Goal: Check status: Check status

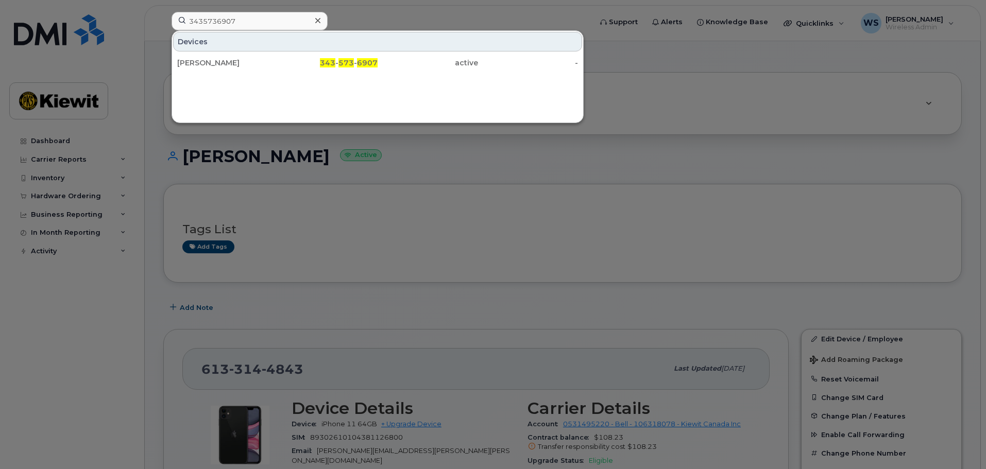
scroll to position [1185, 0]
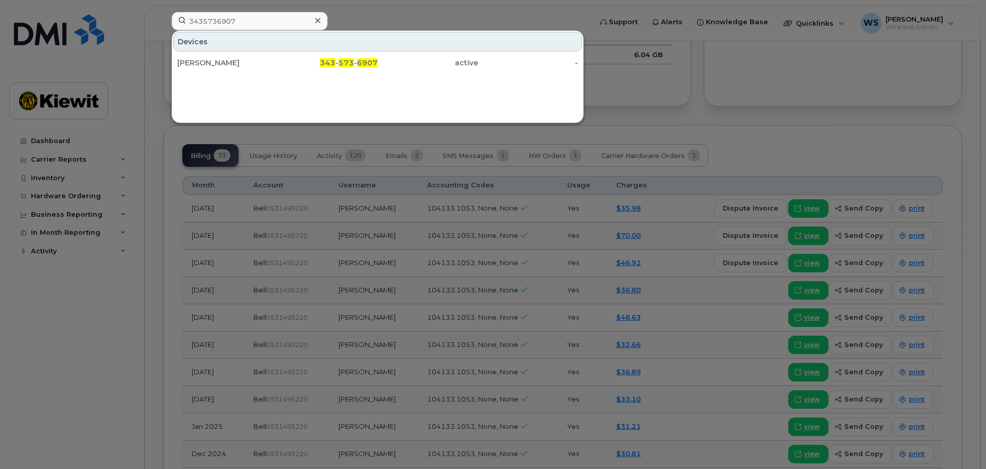
click at [246, 24] on input "3435736907" at bounding box center [250, 21] width 156 height 19
click at [46, 197] on div at bounding box center [493, 234] width 986 height 469
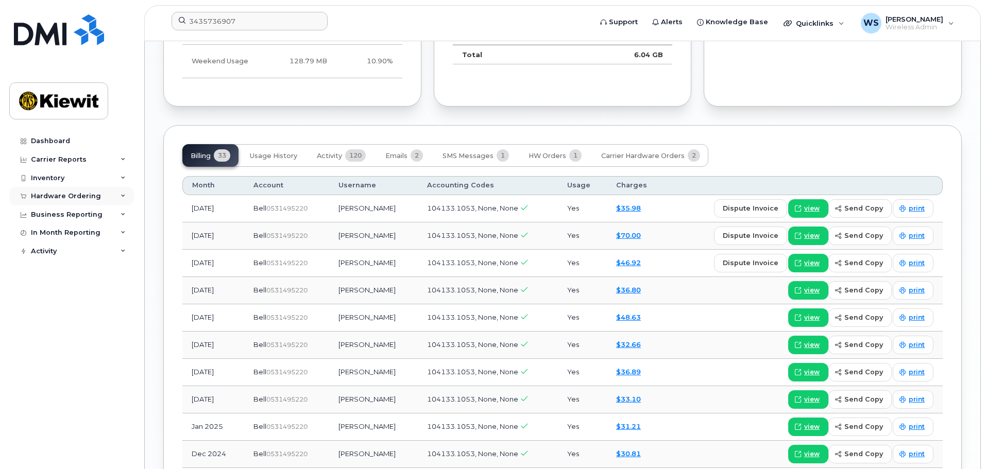
click at [46, 196] on div "Hardware Ordering" at bounding box center [66, 196] width 70 height 8
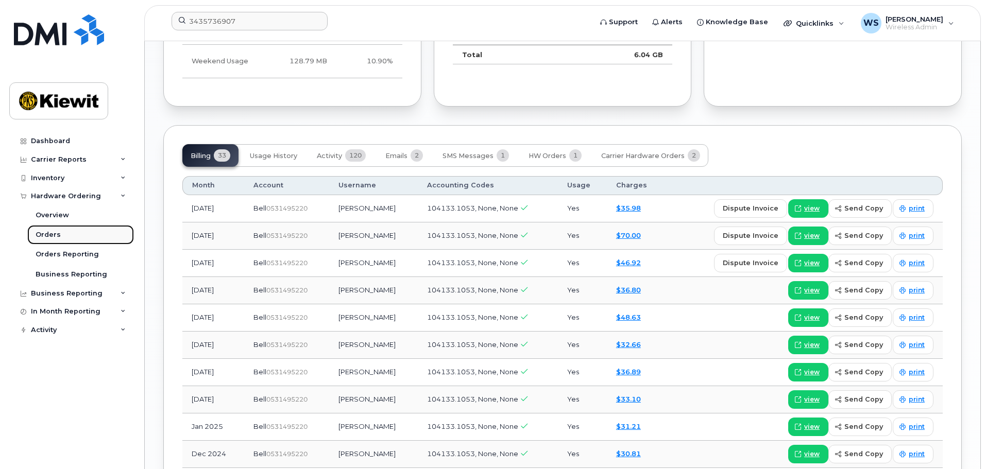
click at [47, 231] on div "Orders" at bounding box center [48, 234] width 25 height 9
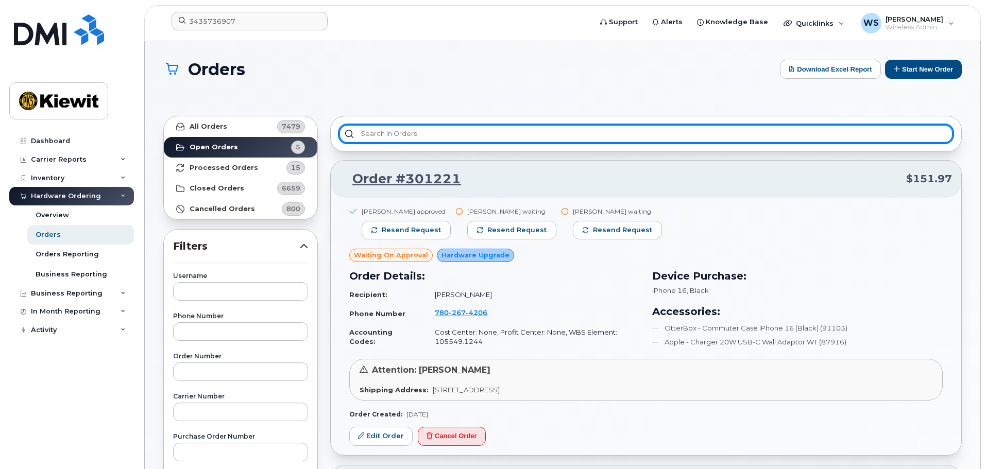
click at [472, 139] on input "text" at bounding box center [646, 134] width 614 height 19
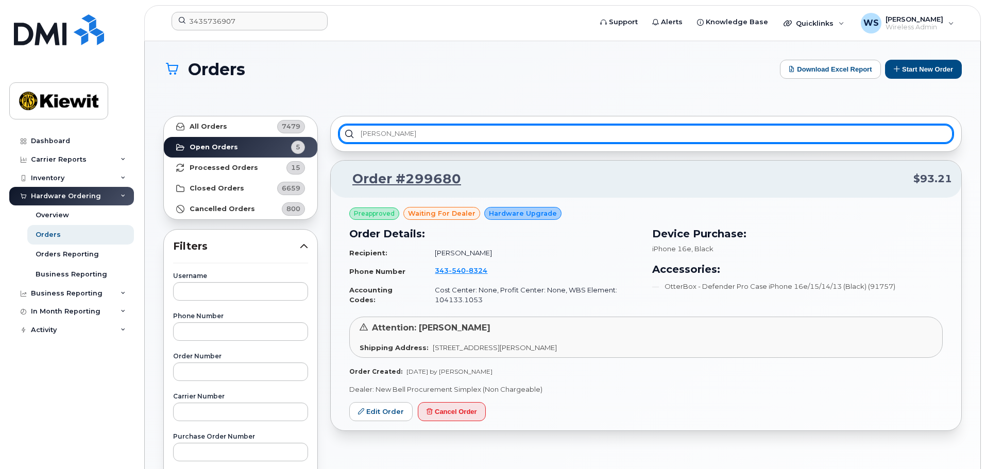
type input "[PERSON_NAME]"
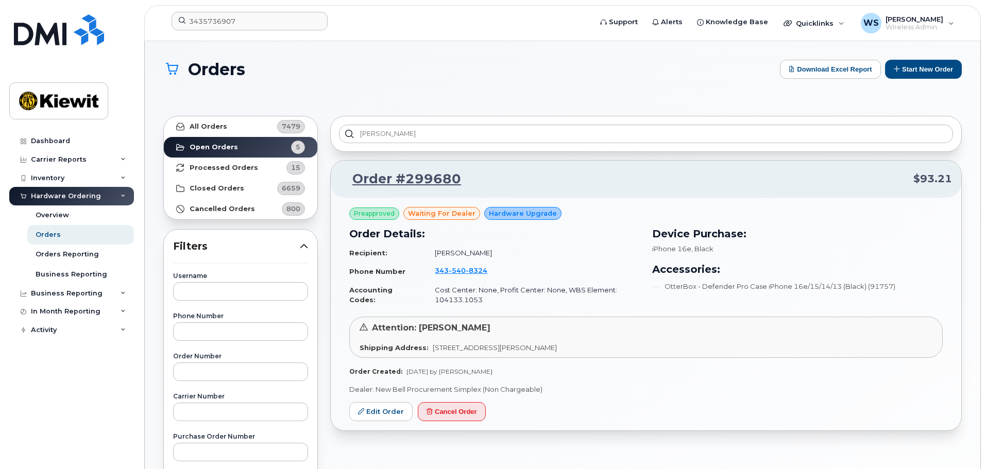
click at [558, 260] on td "[PERSON_NAME]" at bounding box center [533, 253] width 214 height 18
click at [578, 277] on td "[PHONE_NUMBER]" at bounding box center [533, 272] width 214 height 20
click at [438, 180] on link "Order #299680" at bounding box center [400, 179] width 121 height 19
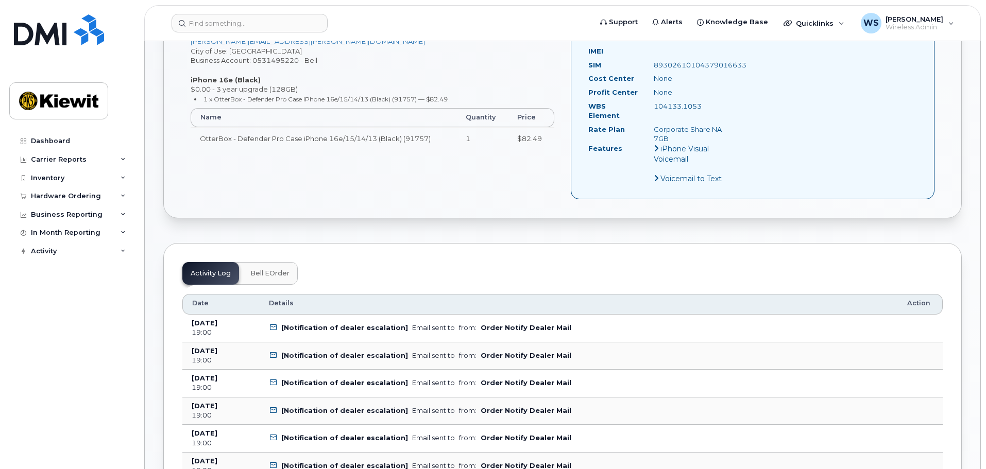
scroll to position [258, 0]
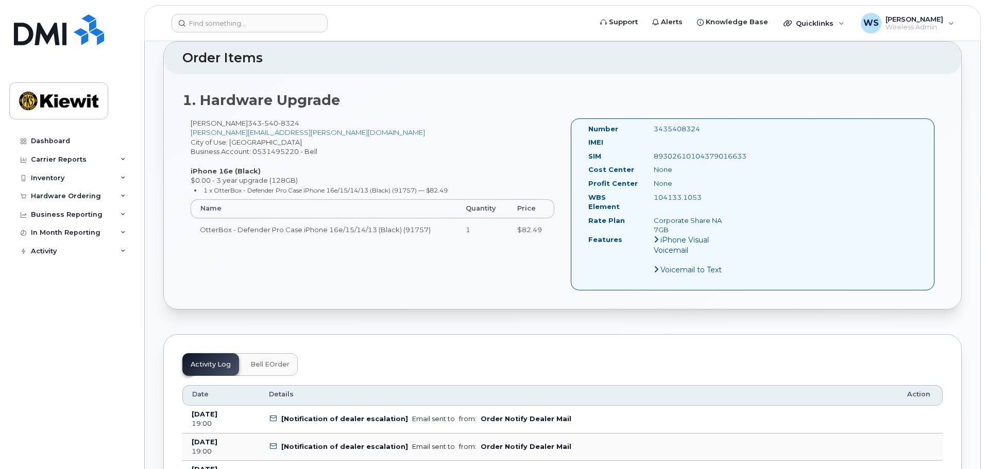
drag, startPoint x: 271, startPoint y: 341, endPoint x: 271, endPoint y: 348, distance: 7.2
click at [271, 361] on span "Bell eOrder" at bounding box center [269, 365] width 39 height 8
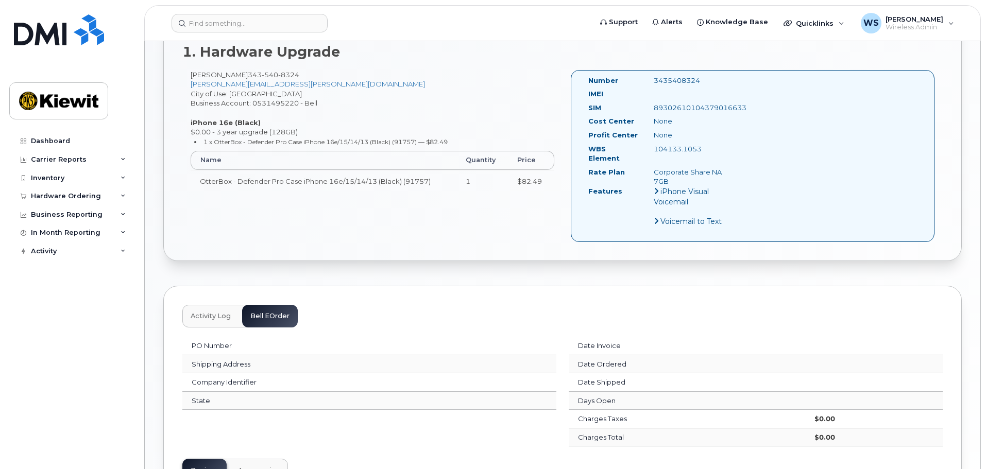
scroll to position [361, 0]
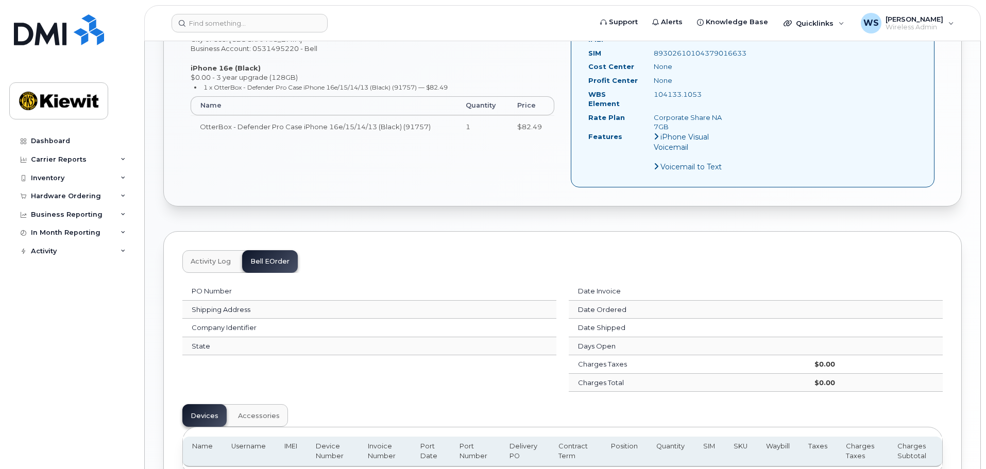
click at [226, 262] on button "Activity Log" at bounding box center [210, 261] width 57 height 23
